Goal: Task Accomplishment & Management: Manage account settings

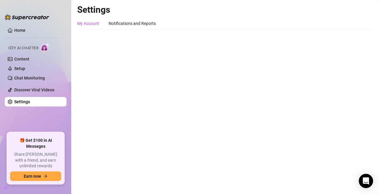
click at [87, 22] on div "My Account" at bounding box center [88, 23] width 22 height 7
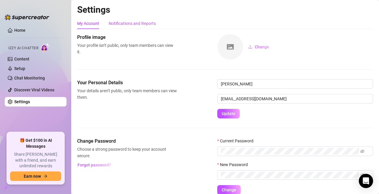
click at [121, 23] on div "Notifications and Reports" at bounding box center [132, 23] width 47 height 7
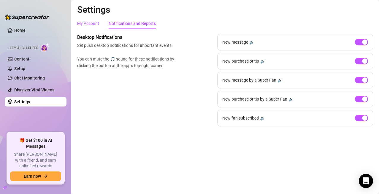
click at [91, 22] on div "My Account" at bounding box center [88, 23] width 22 height 7
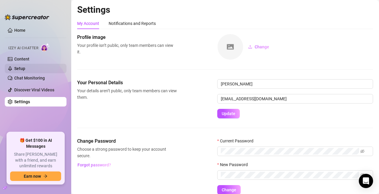
click at [23, 66] on link "Setup" at bounding box center [19, 68] width 11 height 5
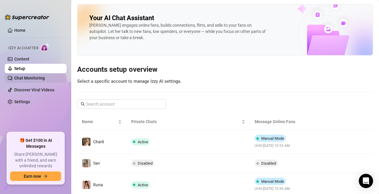
click at [30, 78] on link "Chat Monitoring" at bounding box center [29, 78] width 31 height 5
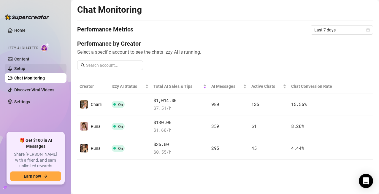
click at [20, 69] on link "Setup" at bounding box center [19, 68] width 11 height 5
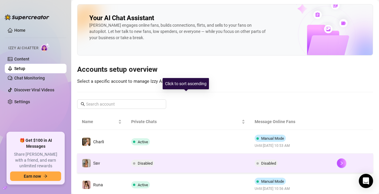
scroll to position [44, 0]
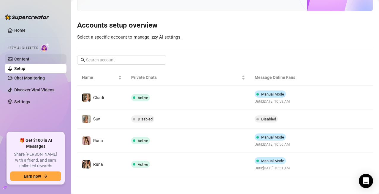
click at [23, 57] on link "Content" at bounding box center [21, 59] width 15 height 5
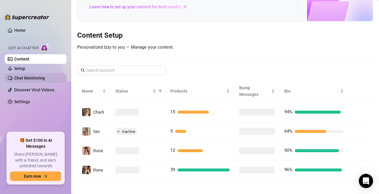
scroll to position [41, 0]
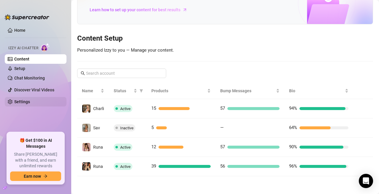
click at [23, 100] on link "Settings" at bounding box center [22, 101] width 16 height 5
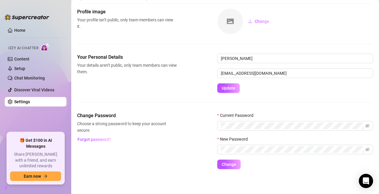
scroll to position [26, 0]
click at [20, 29] on link "Home" at bounding box center [19, 30] width 11 height 5
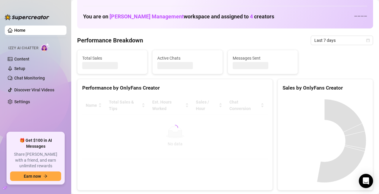
scroll to position [44, 0]
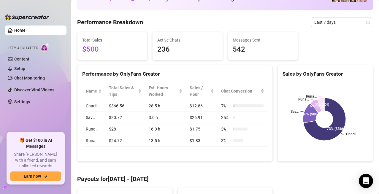
click at [366, 22] on icon "calendar" at bounding box center [367, 21] width 3 height 3
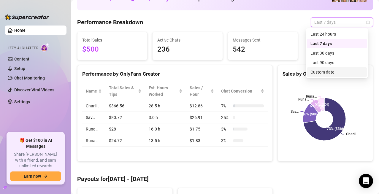
click at [324, 72] on div "Custom date" at bounding box center [336, 72] width 53 height 7
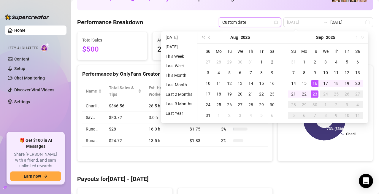
click at [315, 82] on div "16" at bounding box center [314, 83] width 7 height 7
click at [315, 93] on div "23" at bounding box center [314, 94] width 7 height 7
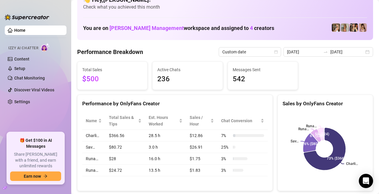
scroll to position [0, 0]
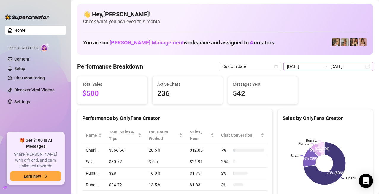
click at [363, 66] on div "[DATE] [DATE]" at bounding box center [328, 66] width 90 height 9
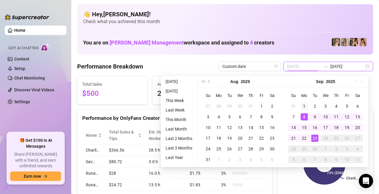
type input "[DATE]"
click at [304, 106] on div "1" at bounding box center [304, 106] width 7 height 7
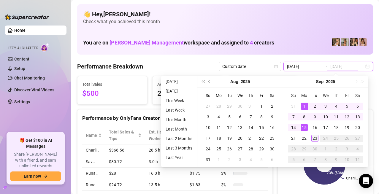
type input "[DATE]"
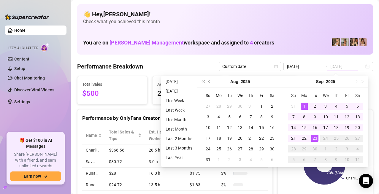
click at [314, 138] on div "23" at bounding box center [314, 138] width 7 height 7
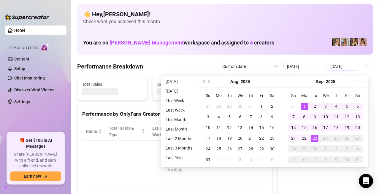
type input "[DATE]"
